Goal: Task Accomplishment & Management: Use online tool/utility

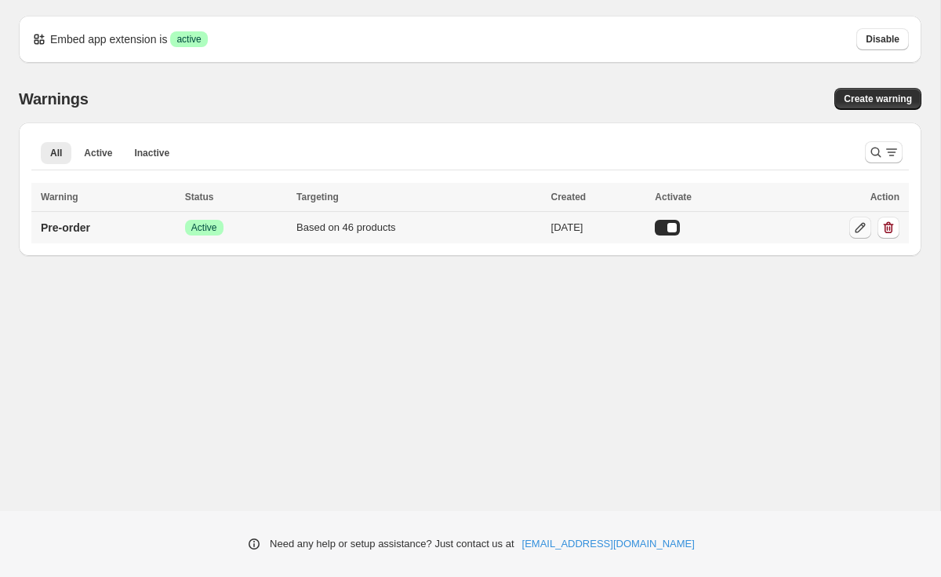
click at [857, 230] on icon at bounding box center [861, 228] width 10 height 10
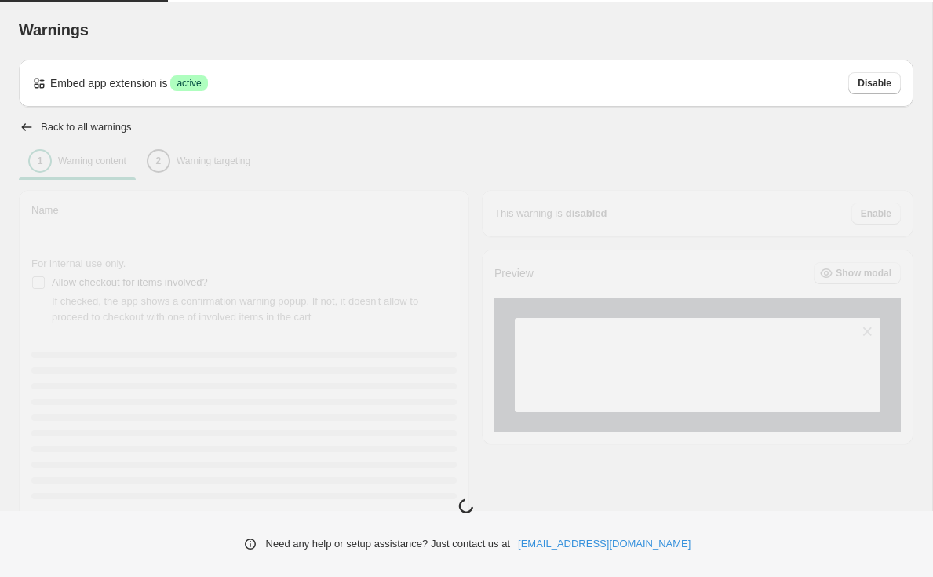
type input "*********"
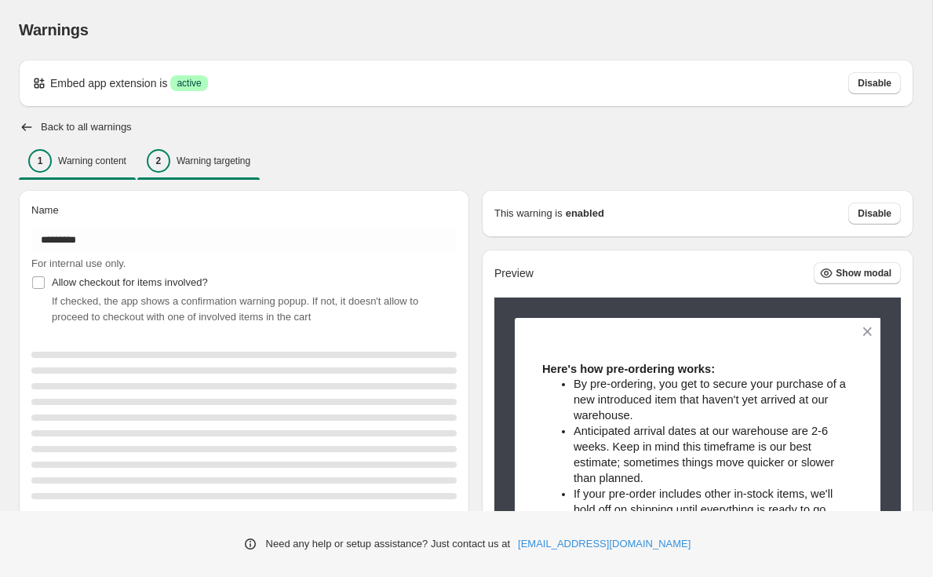
click at [250, 158] on p "Warning targeting" at bounding box center [214, 161] width 74 height 13
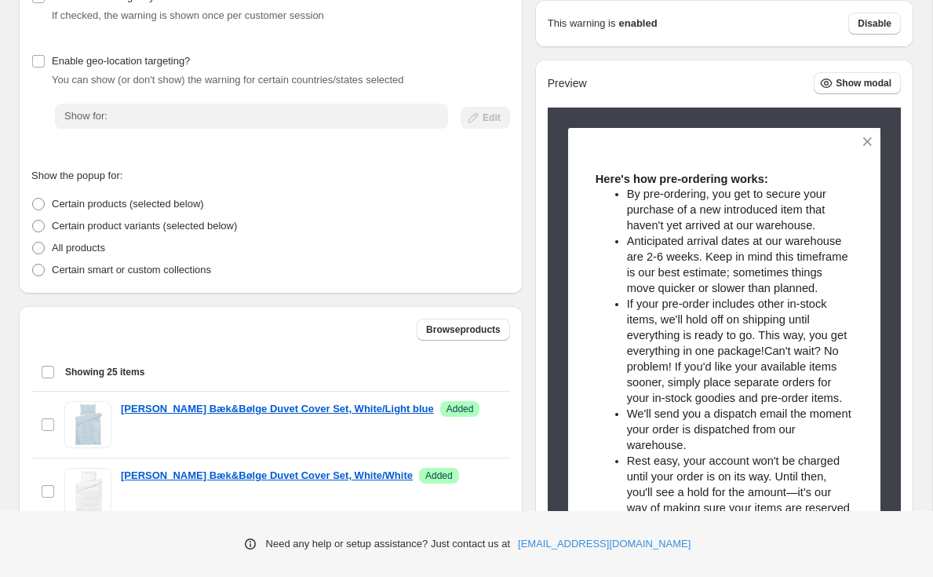
scroll to position [230, 0]
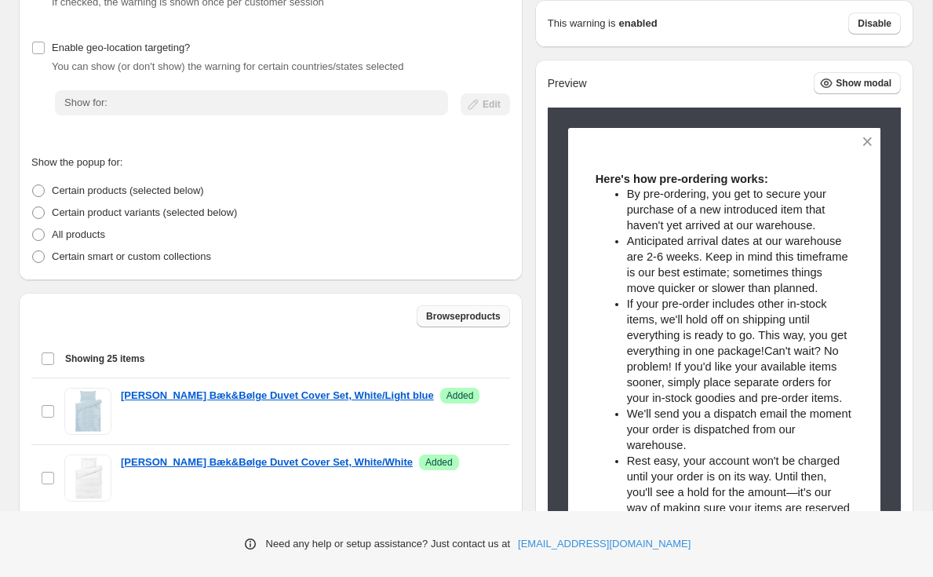
click at [480, 317] on span "Browse products" at bounding box center [463, 316] width 75 height 13
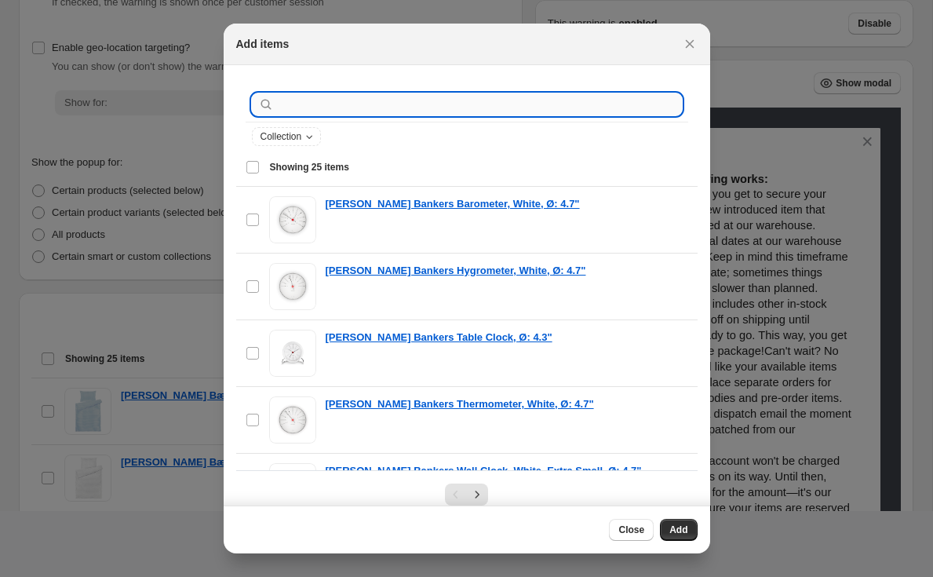
click at [388, 112] on input ":r19:" at bounding box center [479, 104] width 405 height 22
click at [380, 104] on input ":r19:" at bounding box center [479, 104] width 405 height 22
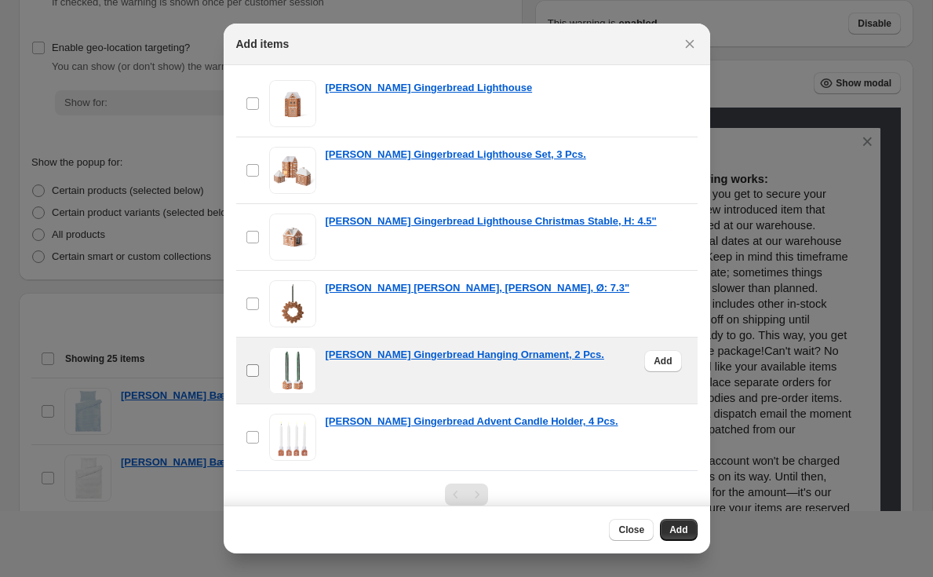
scroll to position [116, 0]
type input "**********"
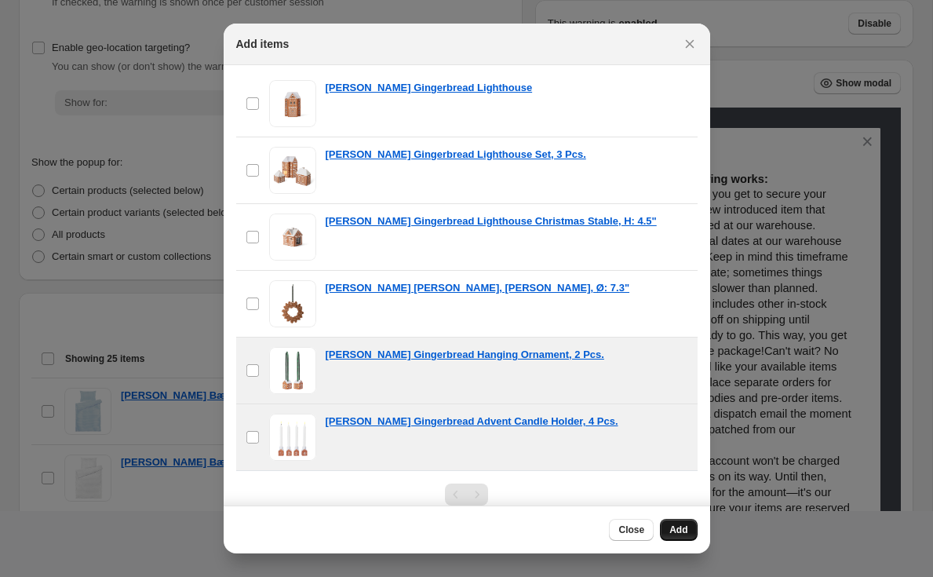
click at [688, 530] on button "Add" at bounding box center [678, 530] width 37 height 22
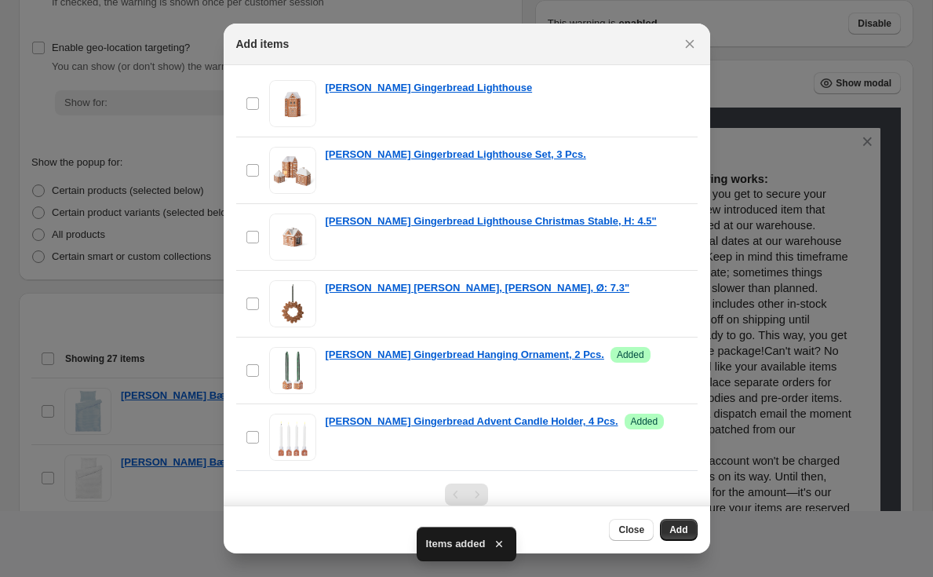
click at [694, 55] on div "Add items" at bounding box center [467, 45] width 486 height 42
click at [686, 39] on icon "Close" at bounding box center [690, 44] width 16 height 16
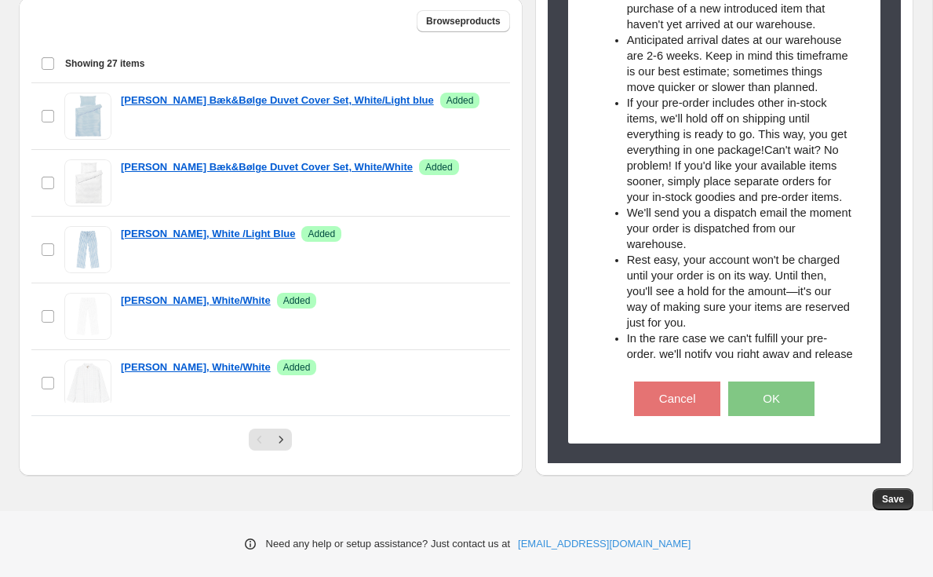
scroll to position [525, 0]
click at [901, 504] on span "Save" at bounding box center [893, 499] width 22 height 13
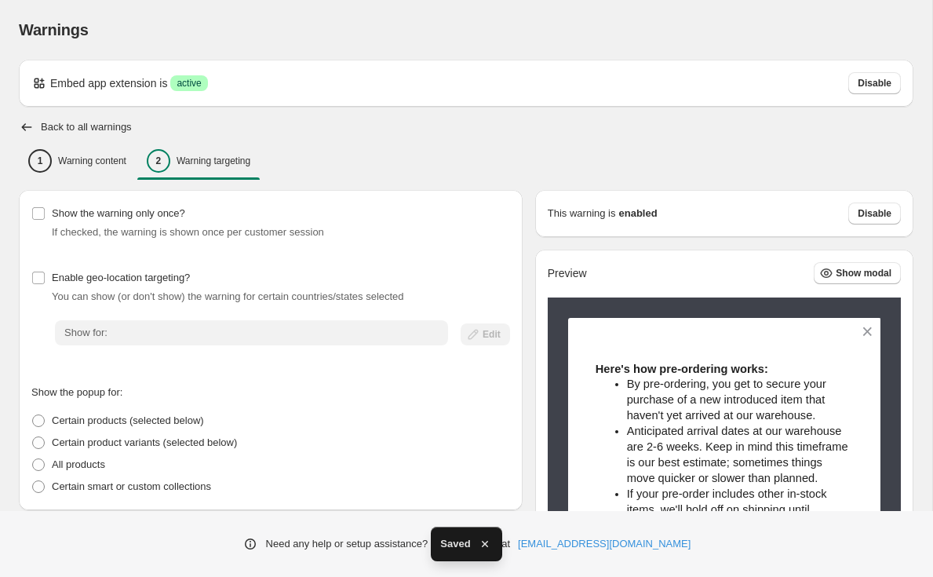
scroll to position [0, 0]
